Goal: Transaction & Acquisition: Download file/media

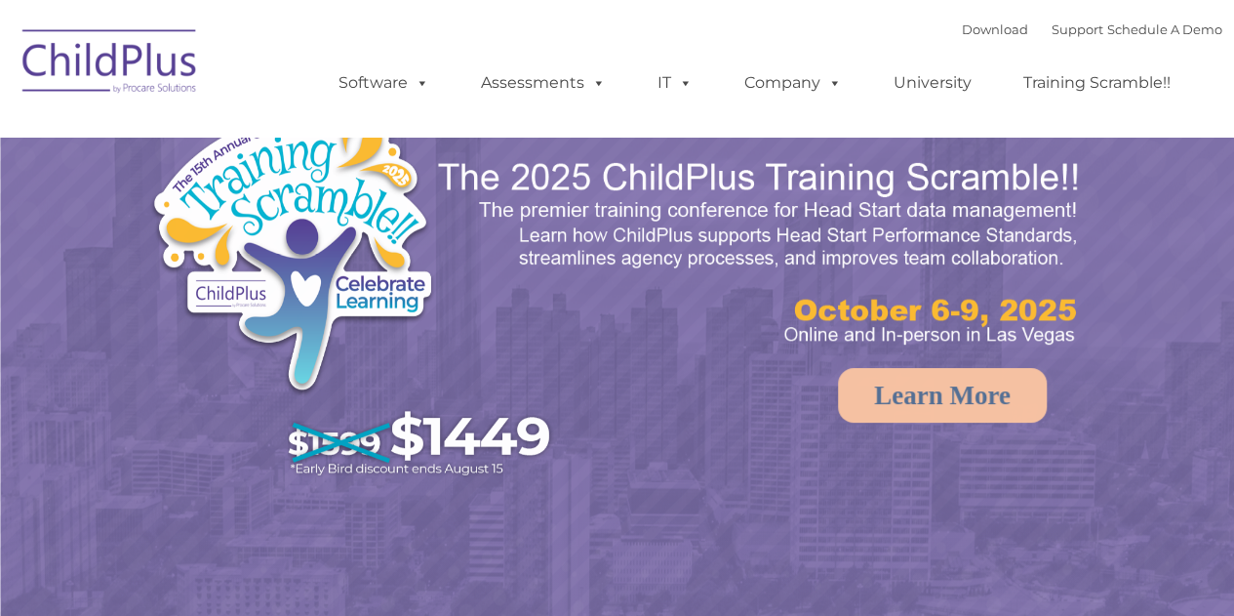
select select "MEDIUM"
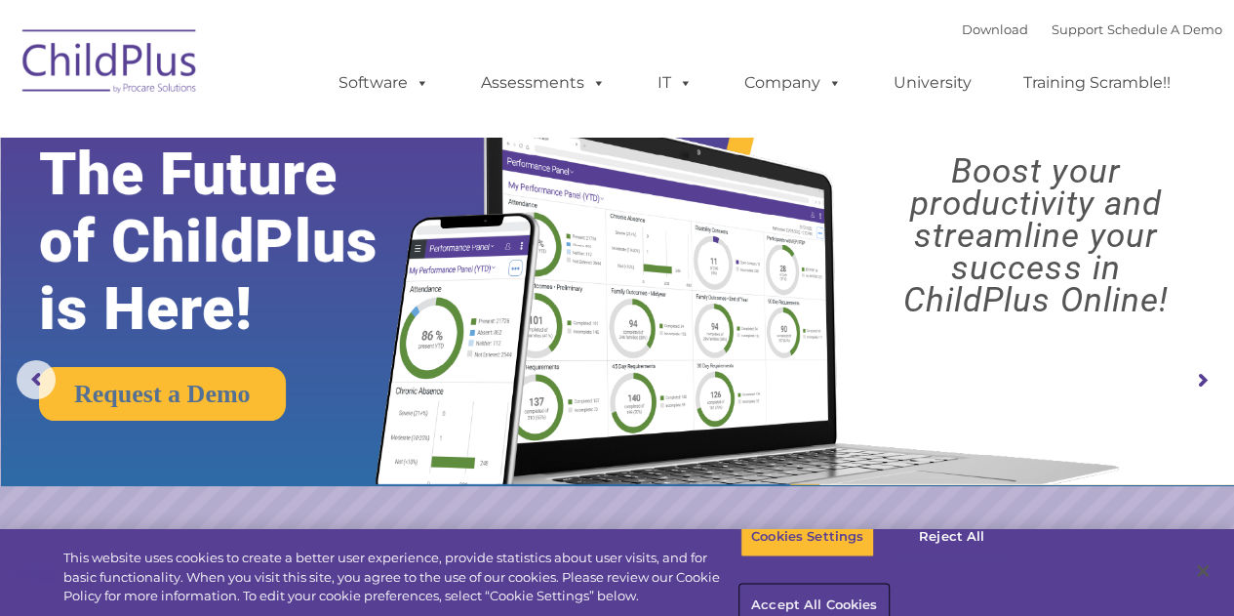
click at [888, 585] on button "Accept All Cookies" at bounding box center [814, 605] width 147 height 41
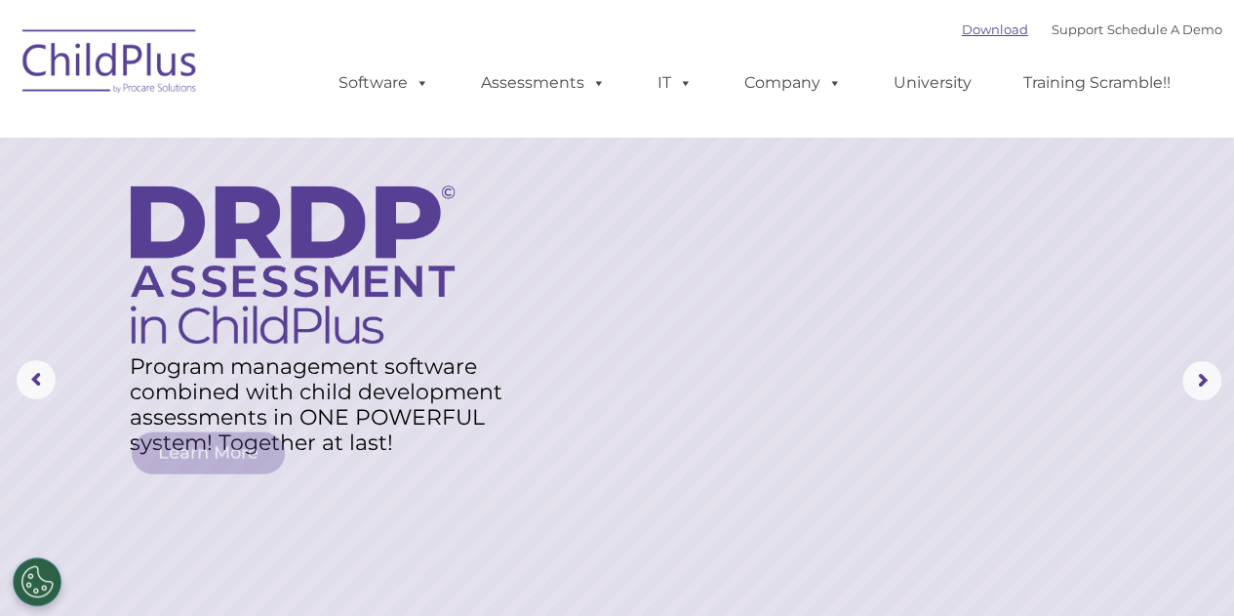
click at [983, 30] on link "Download" at bounding box center [995, 29] width 66 height 16
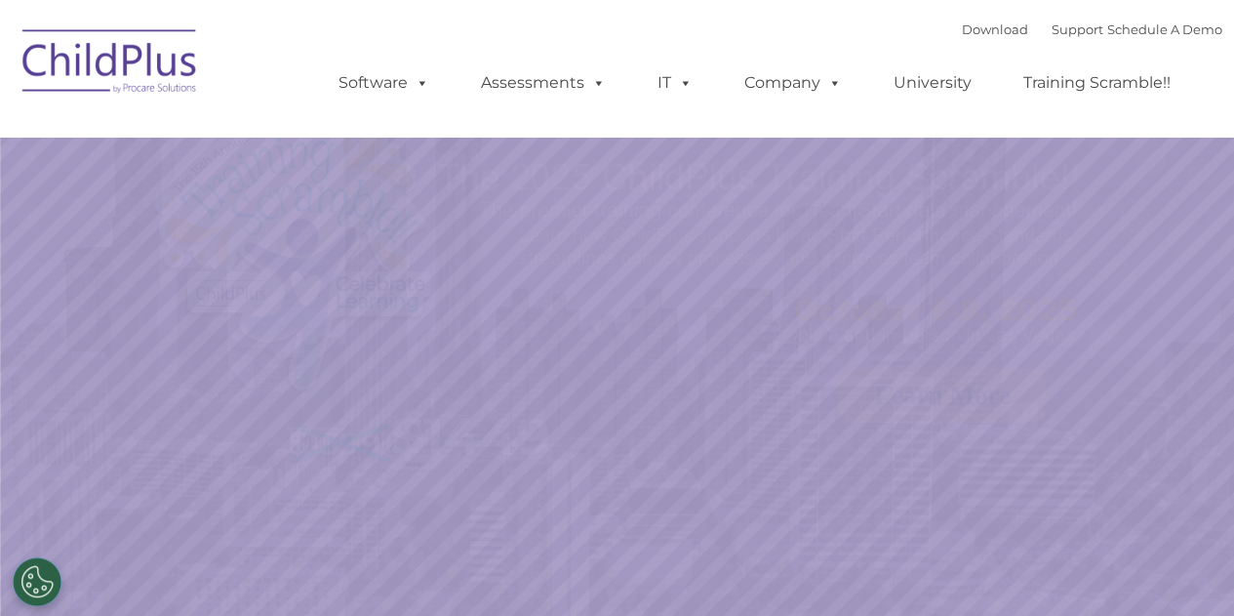
select select "MEDIUM"
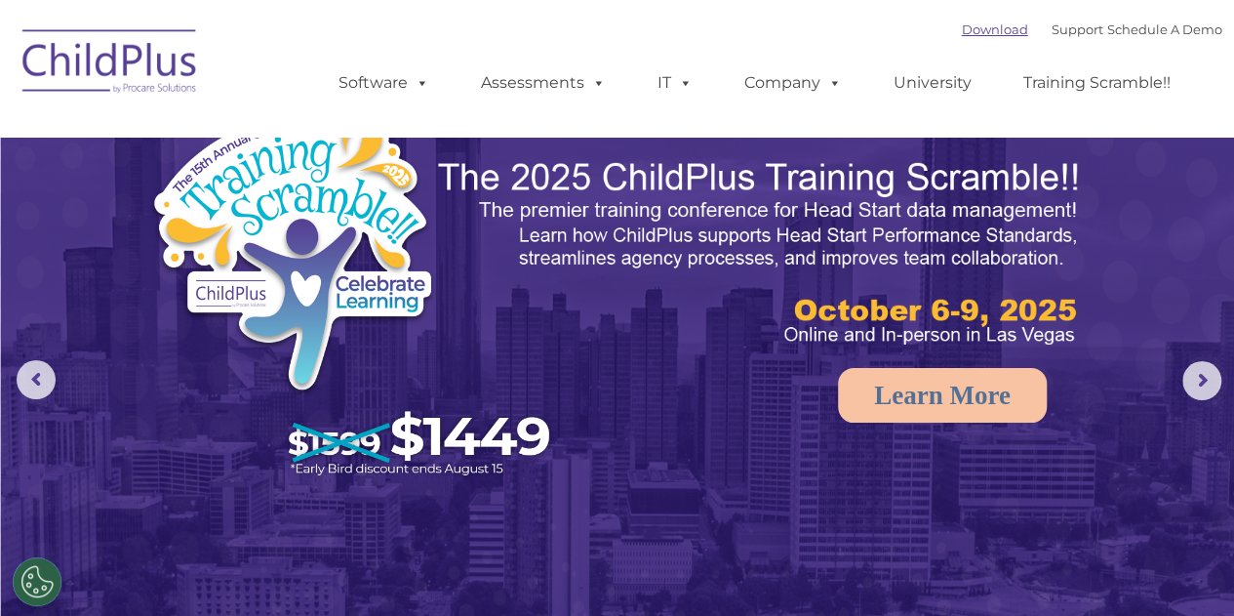
click at [972, 28] on link "Download" at bounding box center [995, 29] width 66 height 16
